Goal: Task Accomplishment & Management: Manage account settings

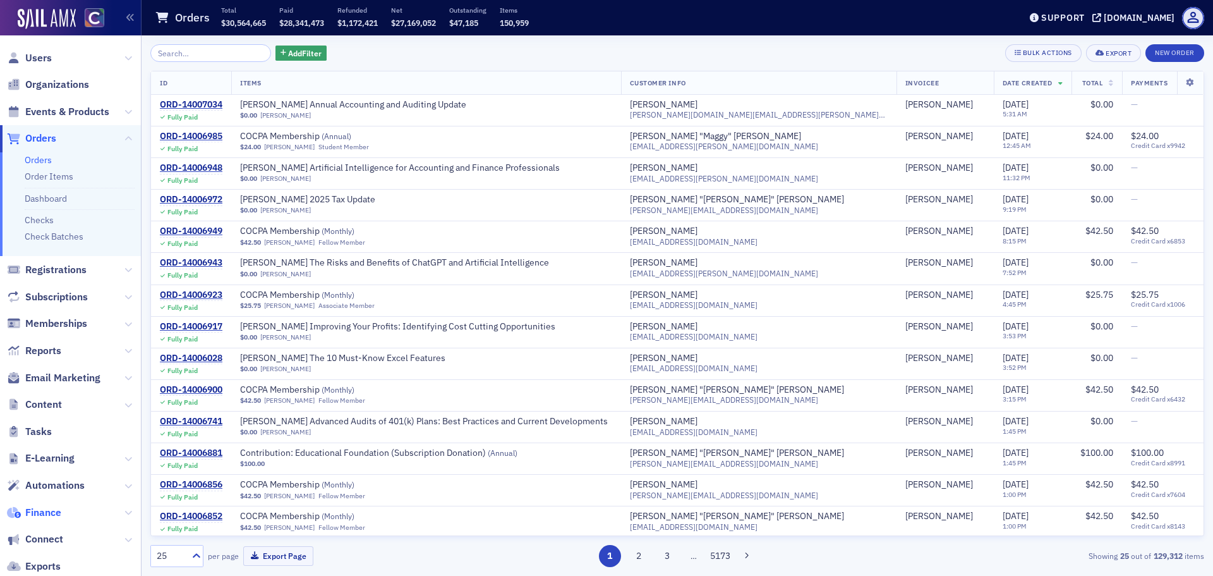
click at [51, 512] on span "Finance" at bounding box center [43, 513] width 36 height 14
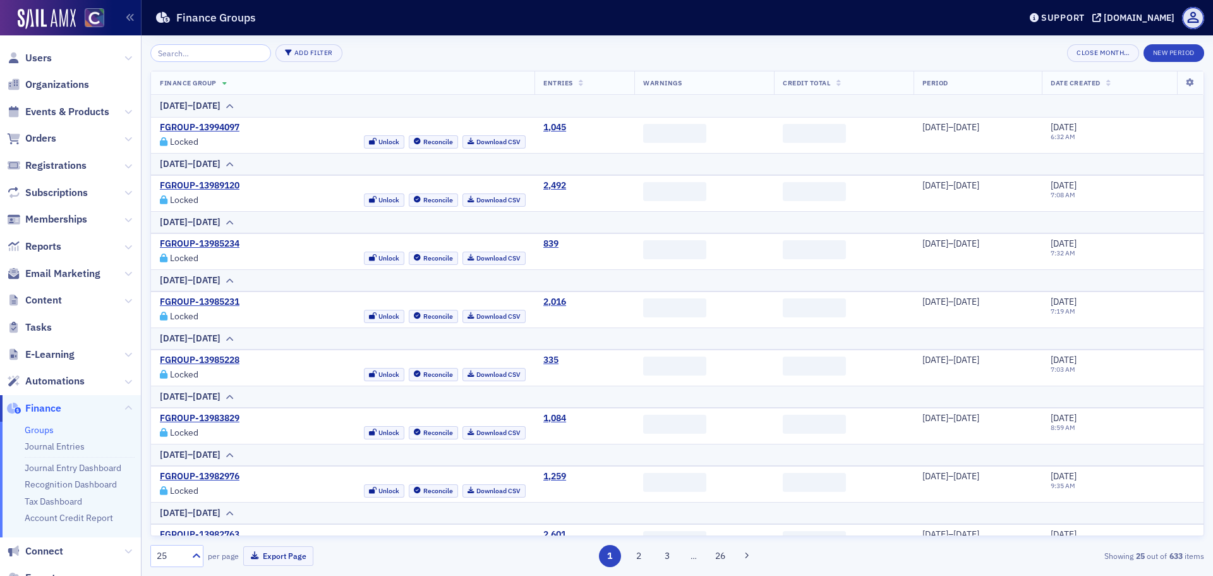
click at [1178, 63] on div "Add Filter Close Month… New Period Finance Group Entries Warnings Credit Total …" at bounding box center [677, 305] width 1054 height 523
click at [1175, 59] on button "New Period" at bounding box center [1174, 53] width 61 height 18
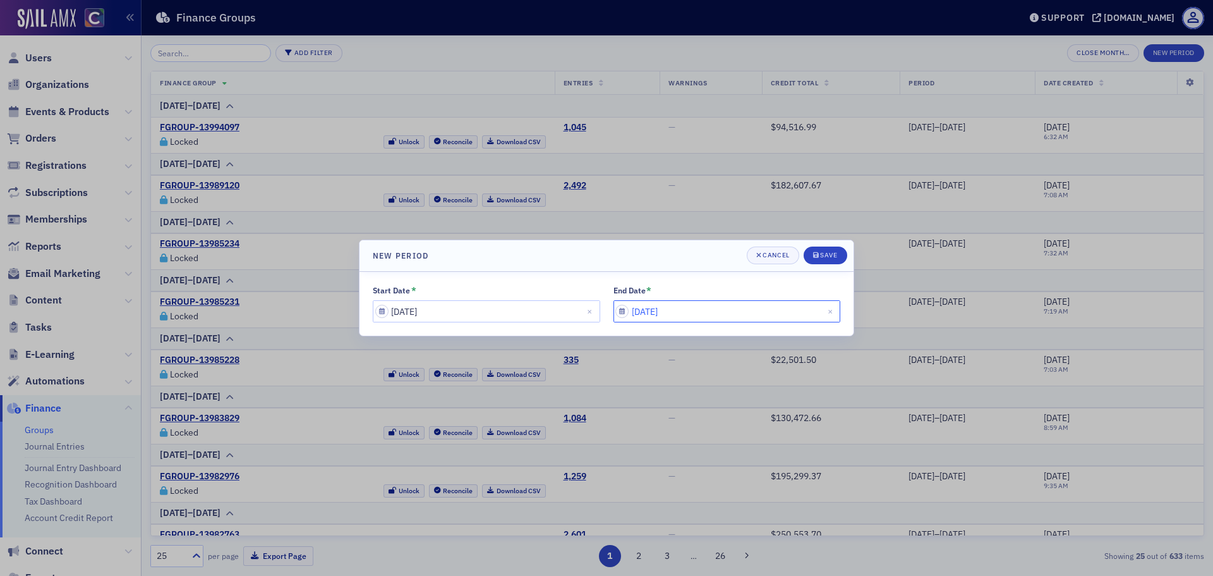
select select "6"
select select "2025"
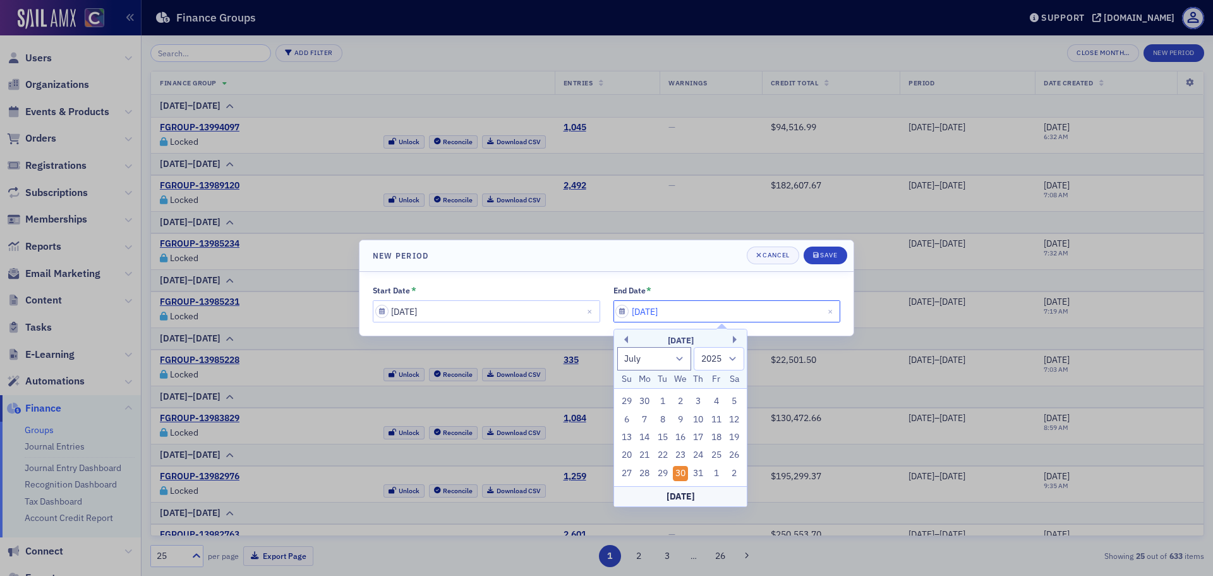
click at [673, 317] on input "[DATE]" at bounding box center [728, 311] width 228 height 22
click at [738, 283] on div "Start Date * [DATE] End Date * [DATE]" at bounding box center [607, 304] width 494 height 64
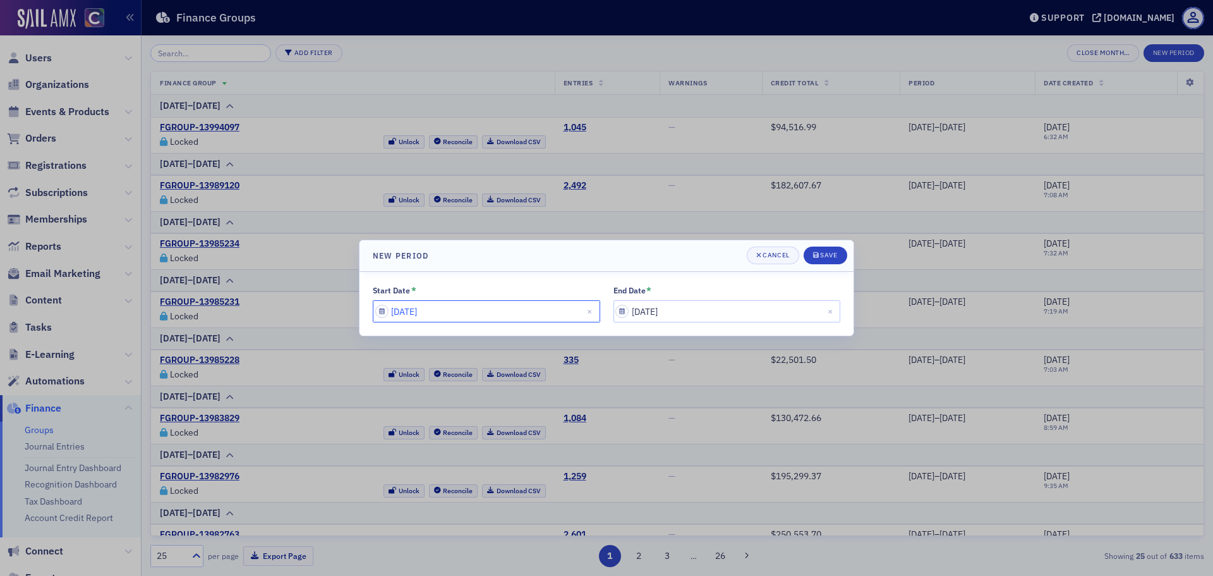
click at [540, 316] on input "[DATE]" at bounding box center [487, 311] width 228 height 22
select select "6"
select select "2025"
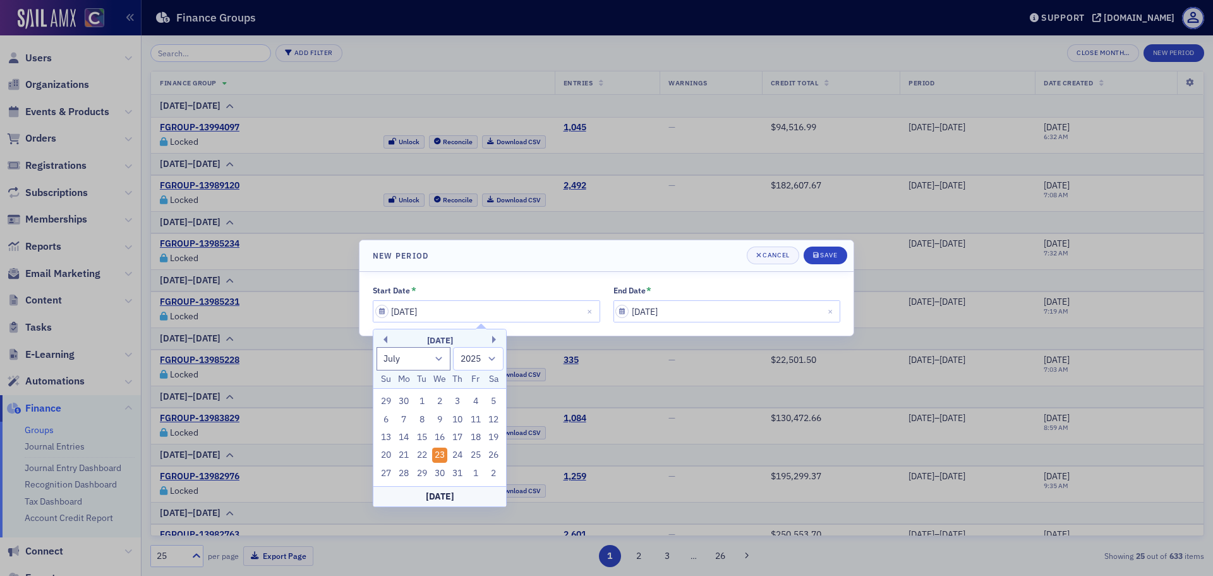
click at [698, 287] on div "End Date *" at bounding box center [728, 290] width 228 height 11
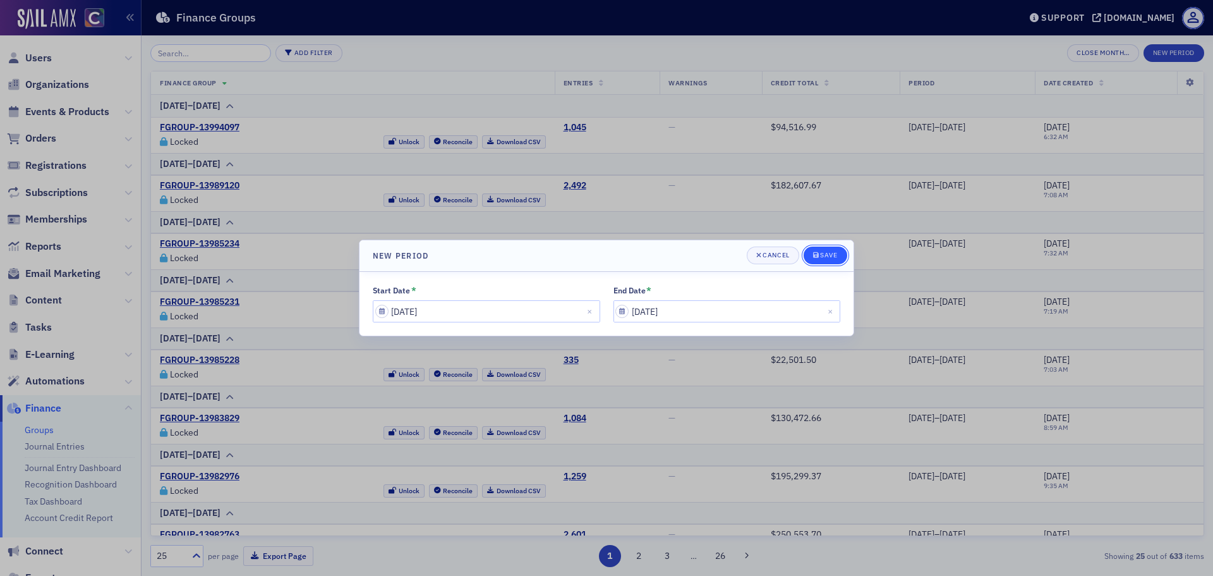
click at [834, 252] on div "Save" at bounding box center [828, 255] width 17 height 7
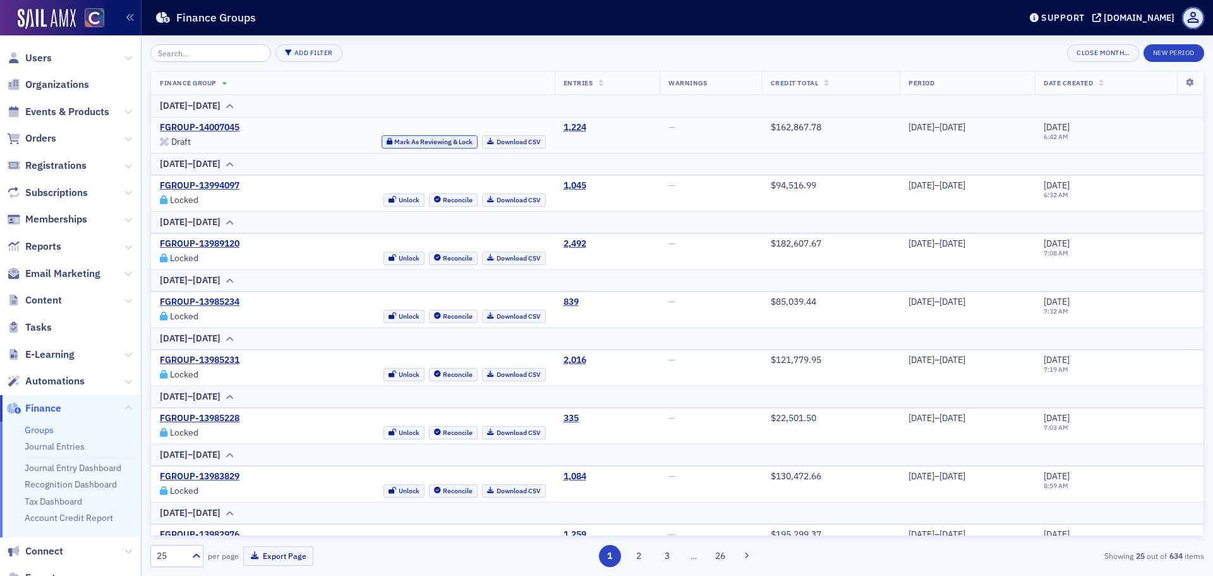
click at [395, 140] on button "Mark As Reviewing & Lock" at bounding box center [430, 141] width 97 height 13
click at [482, 139] on link "Download CSV" at bounding box center [514, 141] width 64 height 13
